Goal: Check status: Check status

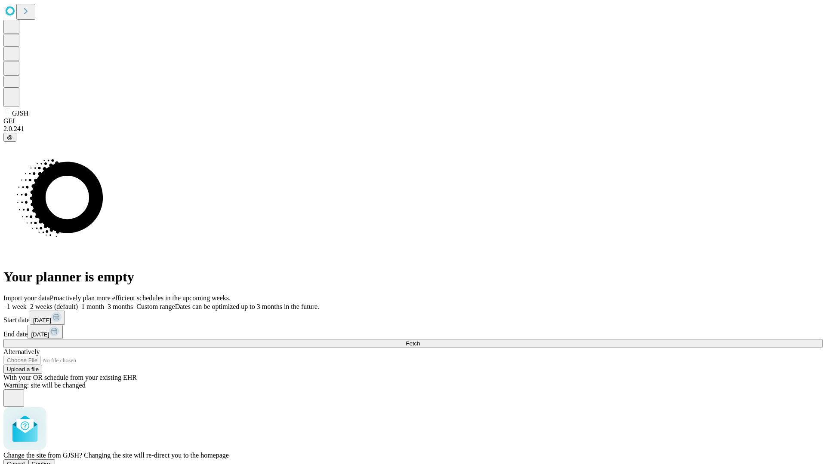
click at [52, 461] on span "Confirm" at bounding box center [42, 464] width 20 height 6
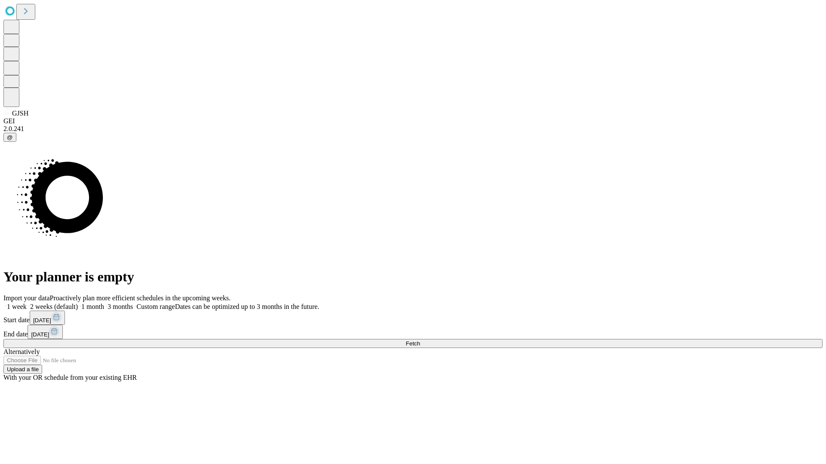
click at [27, 303] on label "1 week" at bounding box center [14, 306] width 23 height 7
click at [420, 341] on span "Fetch" at bounding box center [413, 344] width 14 height 6
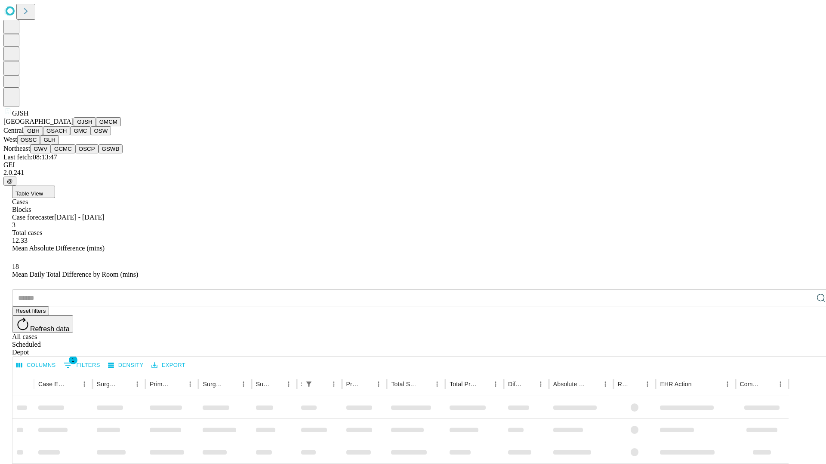
click at [96, 126] on button "GMCM" at bounding box center [108, 121] width 25 height 9
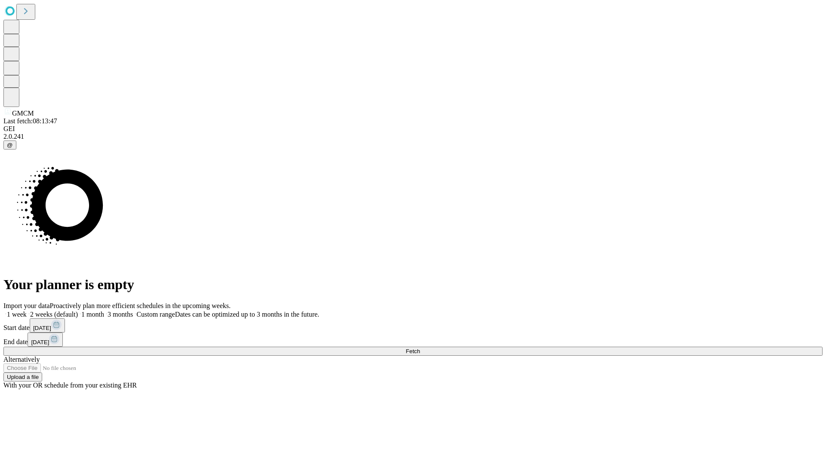
click at [27, 311] on label "1 week" at bounding box center [14, 314] width 23 height 7
click at [420, 348] on span "Fetch" at bounding box center [413, 351] width 14 height 6
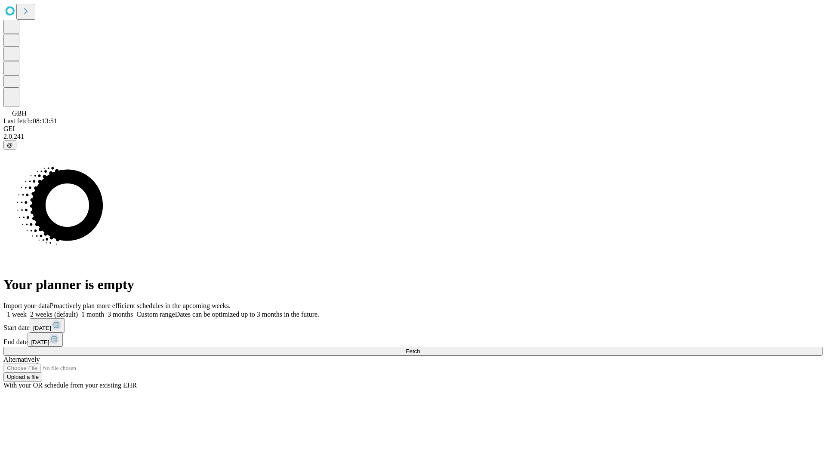
click at [27, 311] on label "1 week" at bounding box center [14, 314] width 23 height 7
click at [420, 348] on span "Fetch" at bounding box center [413, 351] width 14 height 6
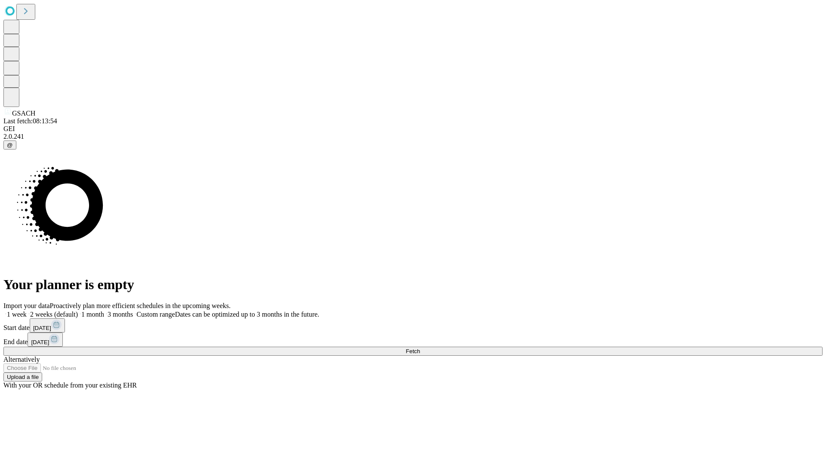
click at [27, 311] on label "1 week" at bounding box center [14, 314] width 23 height 7
click at [420, 348] on span "Fetch" at bounding box center [413, 351] width 14 height 6
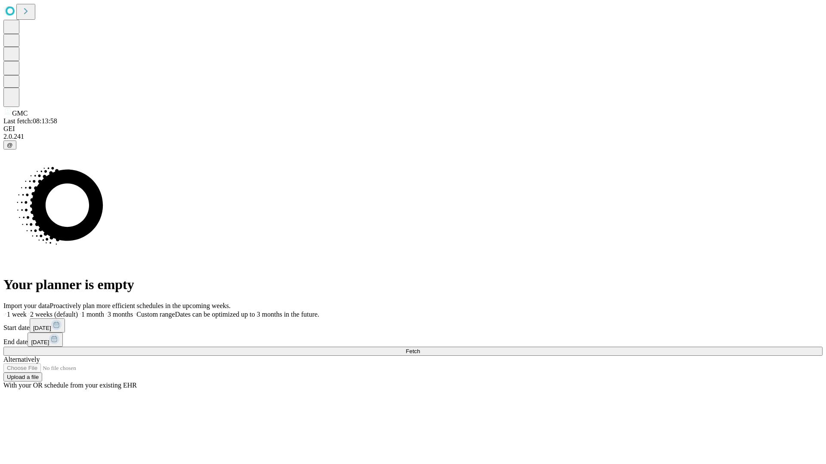
click at [27, 311] on label "1 week" at bounding box center [14, 314] width 23 height 7
click at [420, 348] on span "Fetch" at bounding box center [413, 351] width 14 height 6
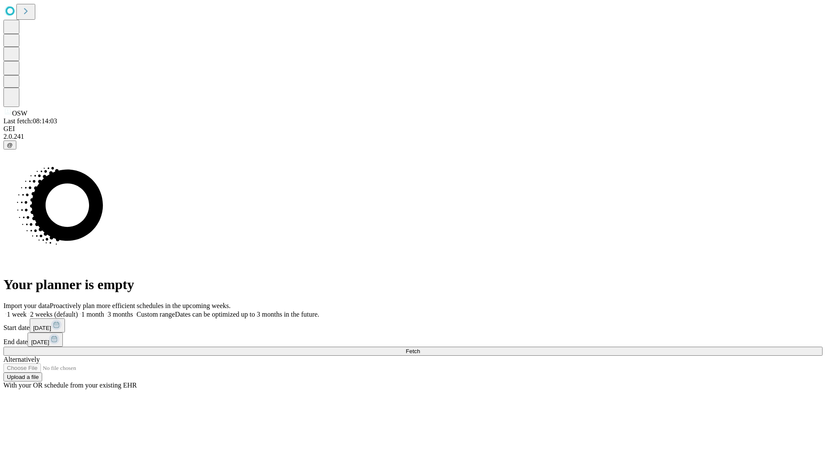
click at [27, 311] on label "1 week" at bounding box center [14, 314] width 23 height 7
click at [420, 348] on span "Fetch" at bounding box center [413, 351] width 14 height 6
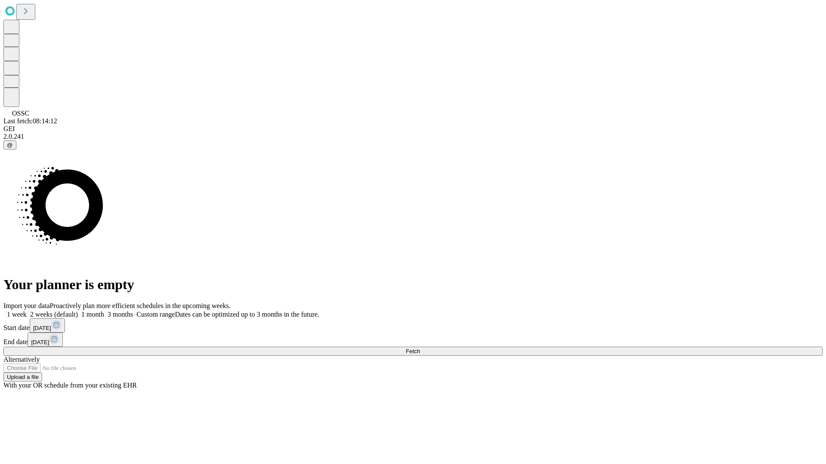
click at [27, 311] on label "1 week" at bounding box center [14, 314] width 23 height 7
click at [420, 348] on span "Fetch" at bounding box center [413, 351] width 14 height 6
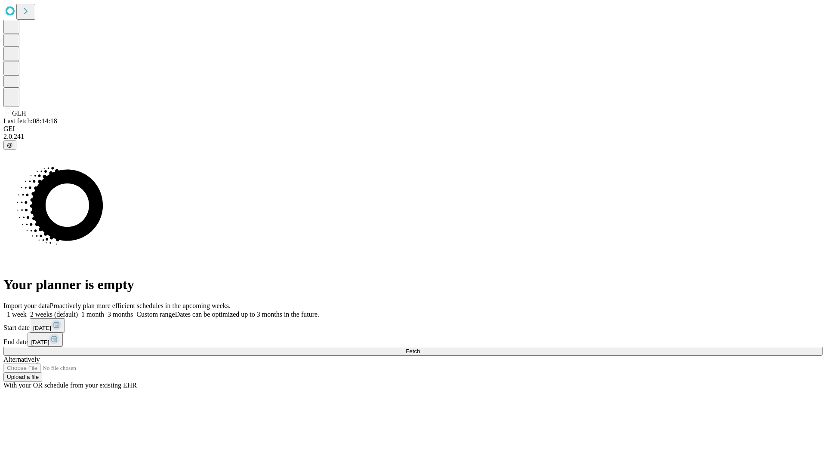
click at [27, 311] on label "1 week" at bounding box center [14, 314] width 23 height 7
click at [420, 348] on span "Fetch" at bounding box center [413, 351] width 14 height 6
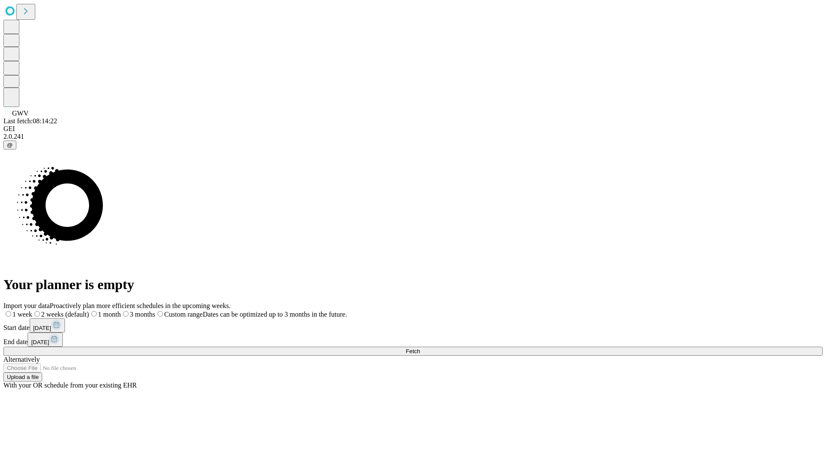
click at [32, 311] on label "1 week" at bounding box center [17, 314] width 29 height 7
click at [420, 348] on span "Fetch" at bounding box center [413, 351] width 14 height 6
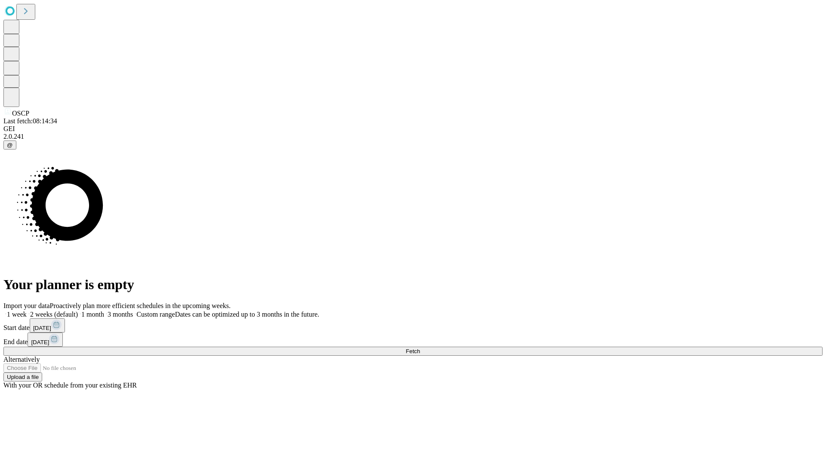
click at [27, 311] on label "1 week" at bounding box center [14, 314] width 23 height 7
click at [420, 348] on span "Fetch" at bounding box center [413, 351] width 14 height 6
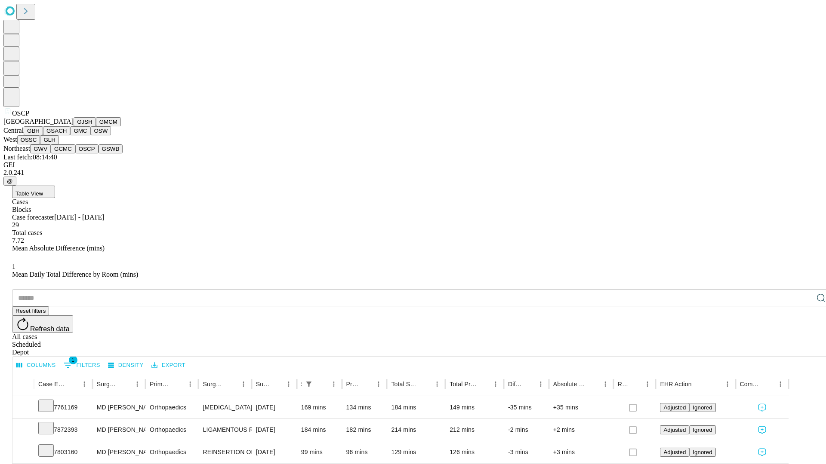
click at [98, 154] on button "GSWB" at bounding box center [110, 148] width 25 height 9
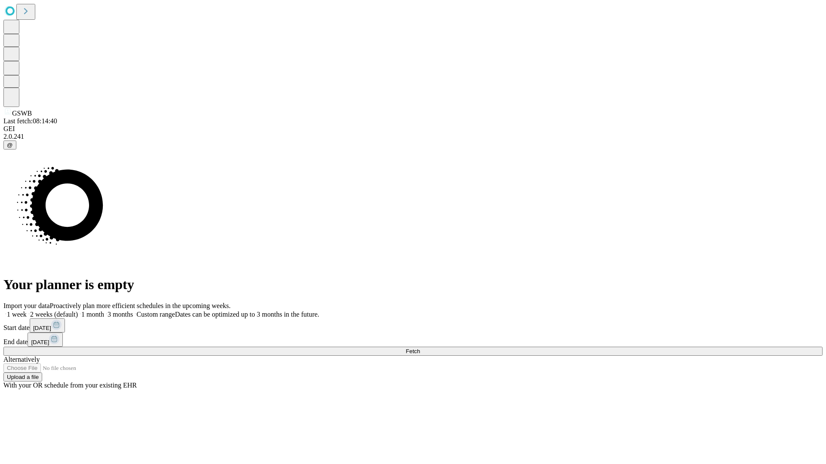
click at [27, 311] on label "1 week" at bounding box center [14, 314] width 23 height 7
click at [420, 348] on span "Fetch" at bounding box center [413, 351] width 14 height 6
